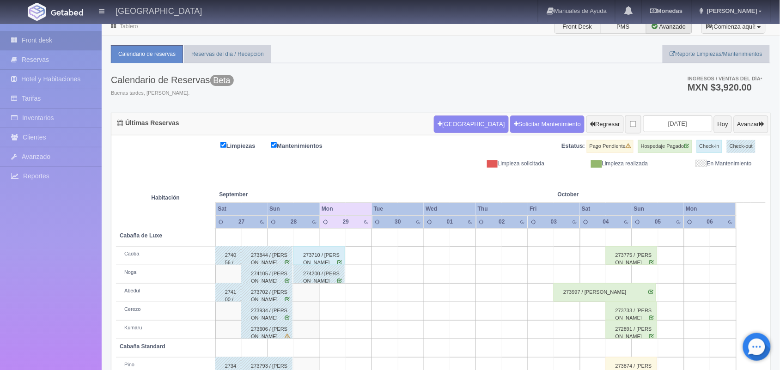
scroll to position [0, 0]
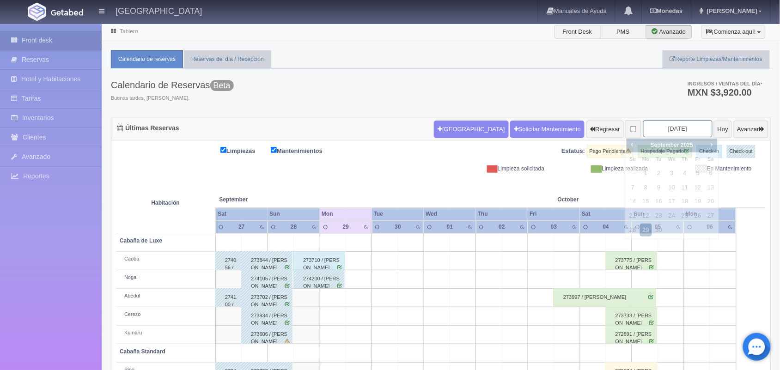
click at [676, 123] on input "2025-09-29" at bounding box center [677, 128] width 69 height 17
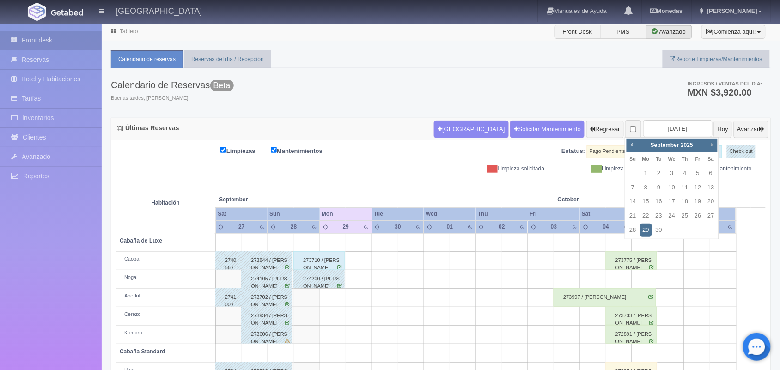
click at [710, 142] on span "Next" at bounding box center [711, 144] width 7 height 7
click at [643, 213] on link "20" at bounding box center [646, 215] width 12 height 13
type input "2025-10-20"
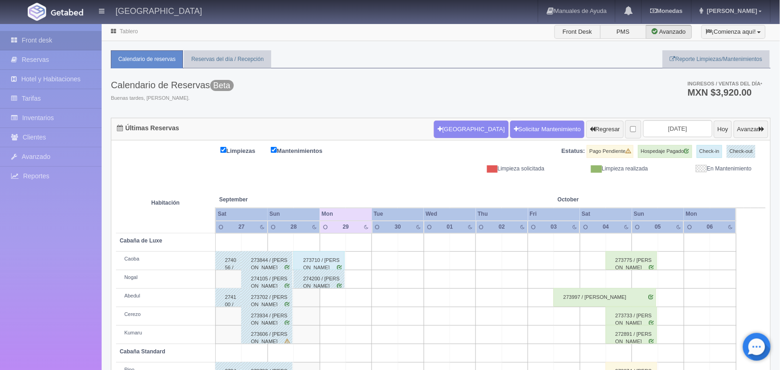
scroll to position [105, 0]
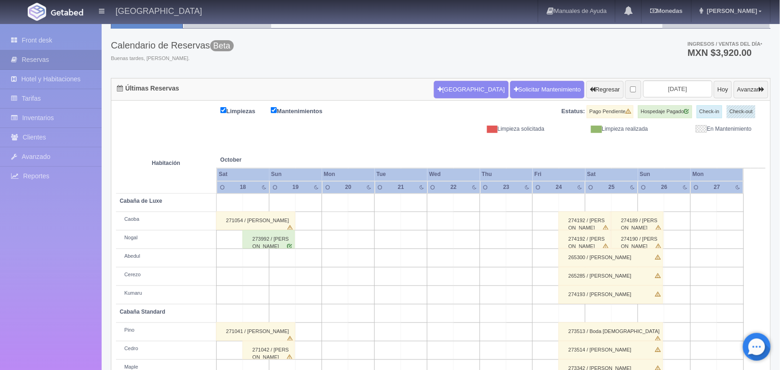
scroll to position [40, 0]
click at [592, 89] on button "Regresar" at bounding box center [604, 90] width 37 height 18
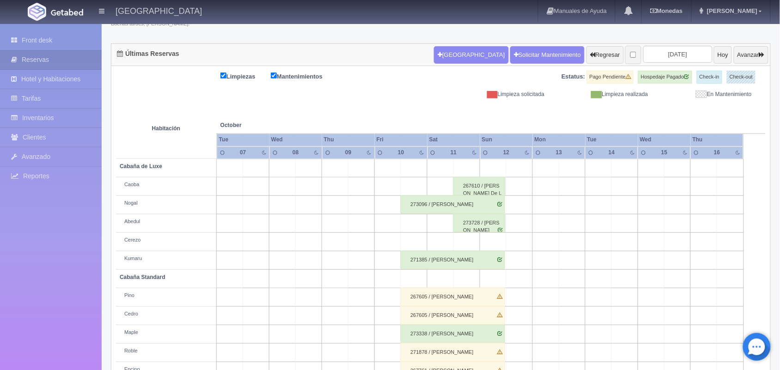
scroll to position [74, 0]
click at [745, 49] on button "Avanzar" at bounding box center [751, 56] width 35 height 18
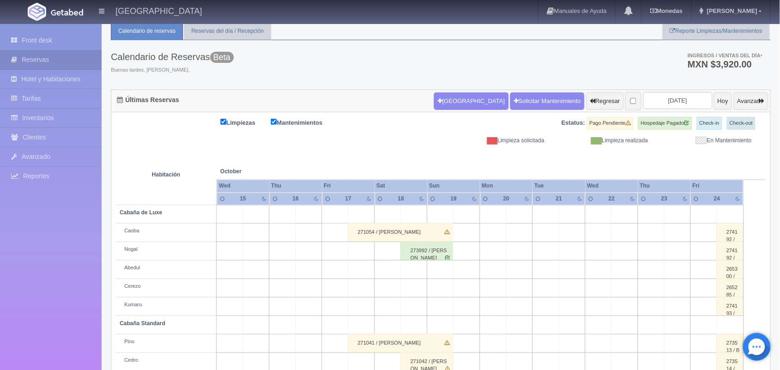
scroll to position [28, 0]
click at [595, 95] on button "Regresar" at bounding box center [604, 102] width 37 height 18
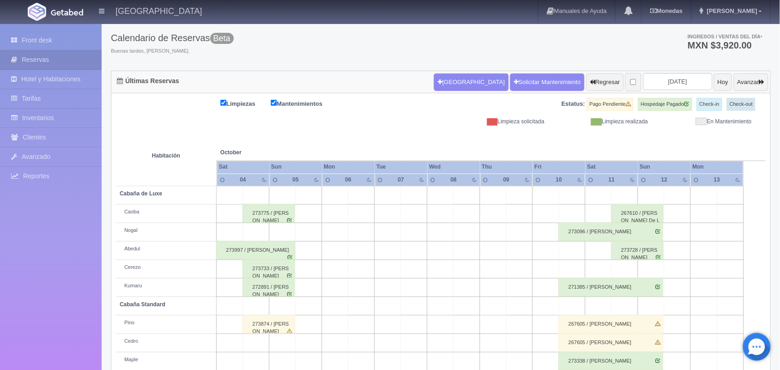
scroll to position [45, 0]
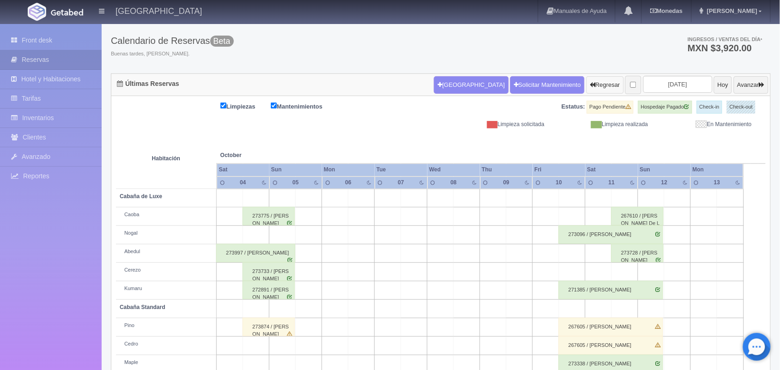
click at [586, 79] on button "Regresar" at bounding box center [604, 85] width 37 height 18
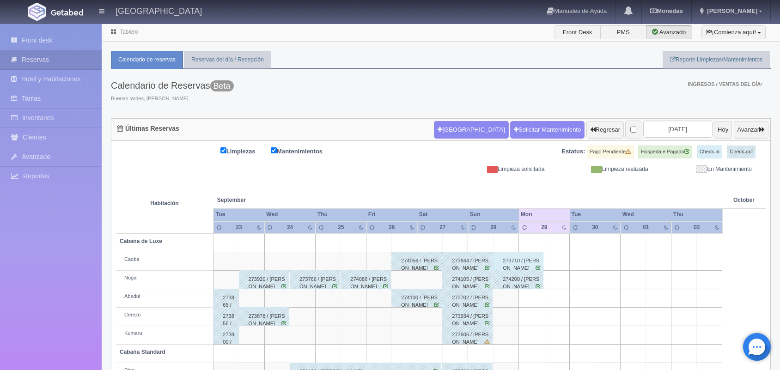
scroll to position [105, 0]
